Goal: Transaction & Acquisition: Purchase product/service

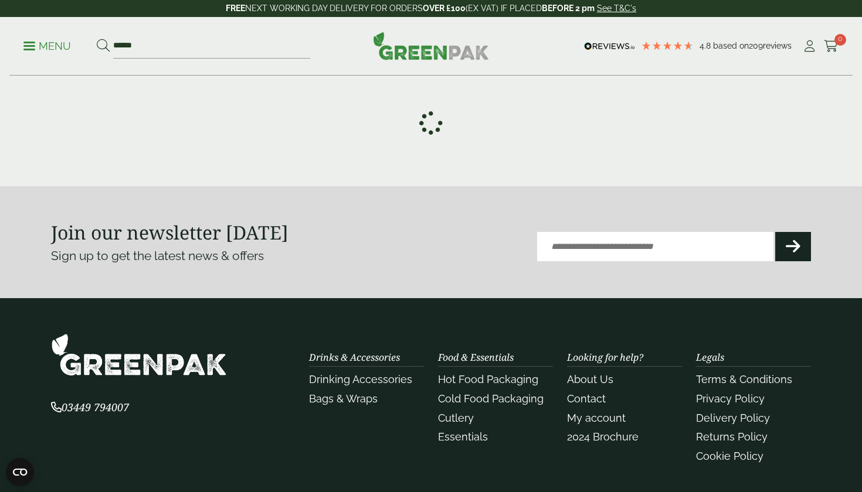
click at [430, 121] on icon at bounding box center [431, 123] width 46 height 46
click at [428, 119] on icon at bounding box center [431, 122] width 46 height 33
click at [428, 119] on icon at bounding box center [430, 123] width 47 height 38
click at [429, 121] on icon at bounding box center [431, 122] width 46 height 33
click at [429, 121] on icon at bounding box center [430, 123] width 47 height 44
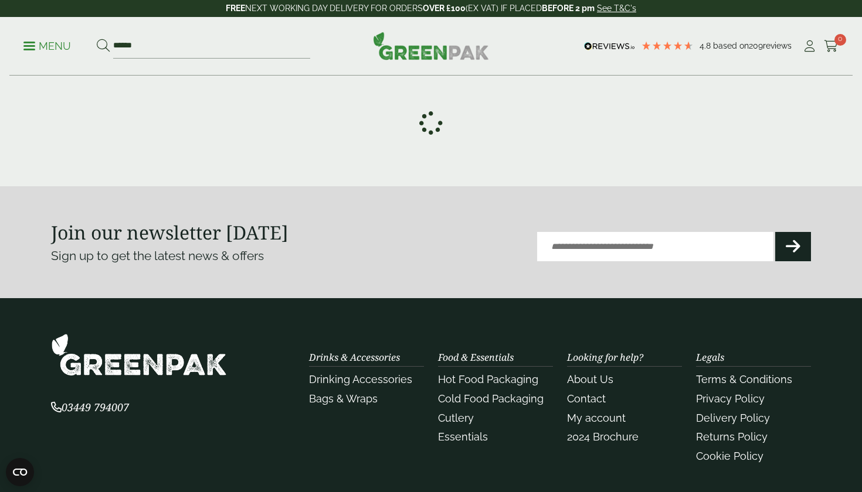
click at [429, 121] on icon at bounding box center [430, 122] width 47 height 36
click at [429, 121] on icon at bounding box center [431, 123] width 44 height 47
click at [350, 124] on div at bounding box center [431, 123] width 760 height 41
click at [432, 124] on icon at bounding box center [431, 123] width 42 height 26
click at [430, 122] on icon at bounding box center [431, 122] width 32 height 45
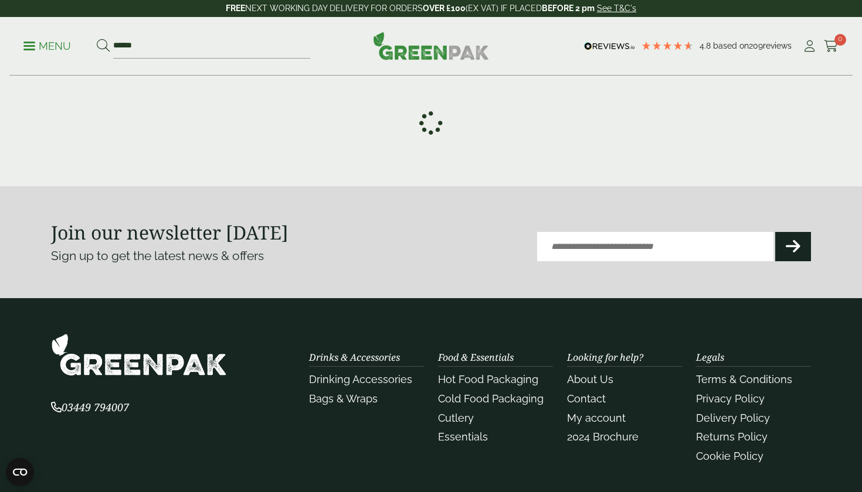
click at [432, 127] on icon at bounding box center [431, 123] width 46 height 46
drag, startPoint x: 432, startPoint y: 126, endPoint x: 443, endPoint y: 125, distance: 10.6
click at [443, 125] on icon at bounding box center [431, 122] width 44 height 29
click at [447, 122] on div at bounding box center [431, 123] width 760 height 41
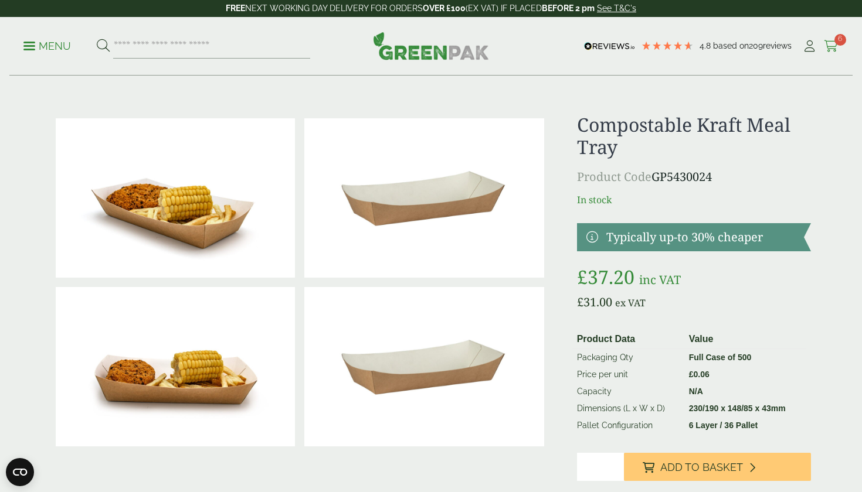
click at [831, 40] on icon at bounding box center [831, 46] width 15 height 12
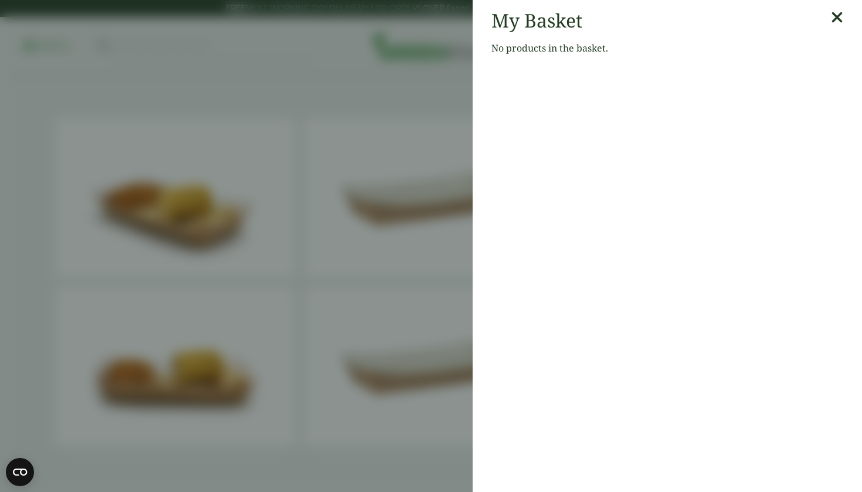
click at [834, 21] on icon at bounding box center [837, 17] width 12 height 16
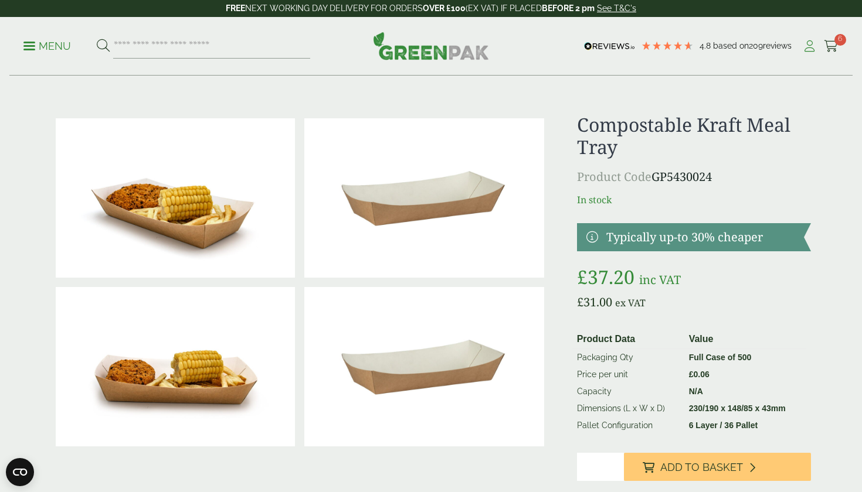
click at [812, 45] on icon at bounding box center [809, 46] width 15 height 12
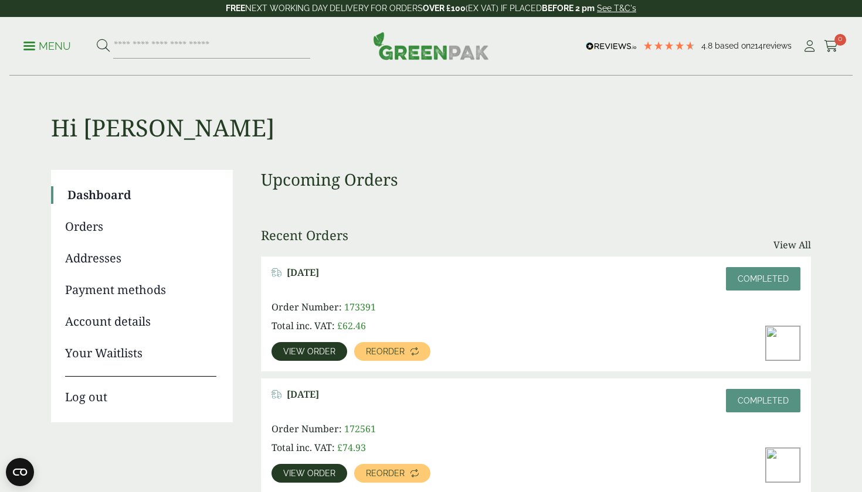
click at [468, 1] on p "FREE NEXT WORKING DAY DELIVERY FOR ORDERS OVER £100 (EX VAT) IF PLACED BEFORE 2…" at bounding box center [431, 8] width 862 height 17
